Goal: Task Accomplishment & Management: Manage account settings

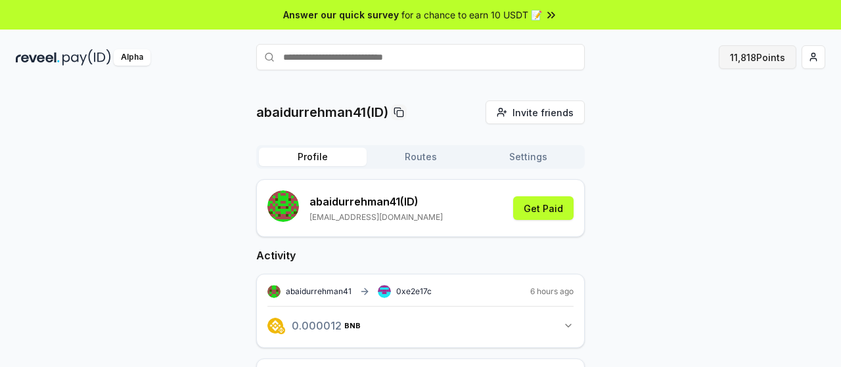
click at [752, 57] on button "11,818 Points" at bounding box center [758, 57] width 78 height 24
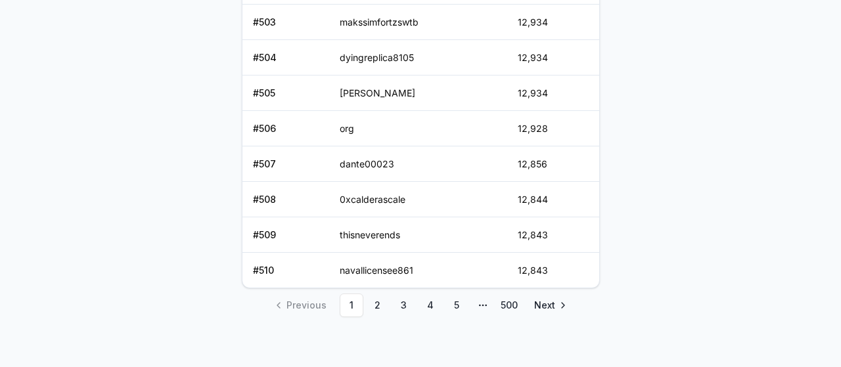
scroll to position [501, 0]
